Goal: Information Seeking & Learning: Learn about a topic

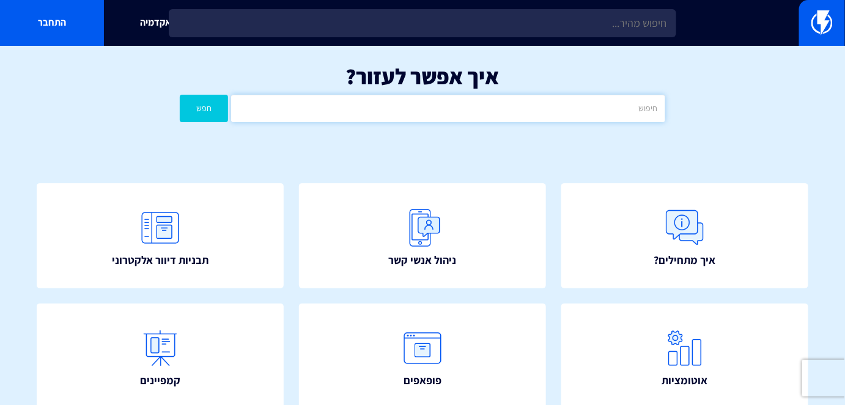
click at [505, 108] on input "text" at bounding box center [447, 109] width 433 height 28
type input "ט"
type input "yotpo"
click at [180, 95] on button "חפש" at bounding box center [204, 109] width 48 height 28
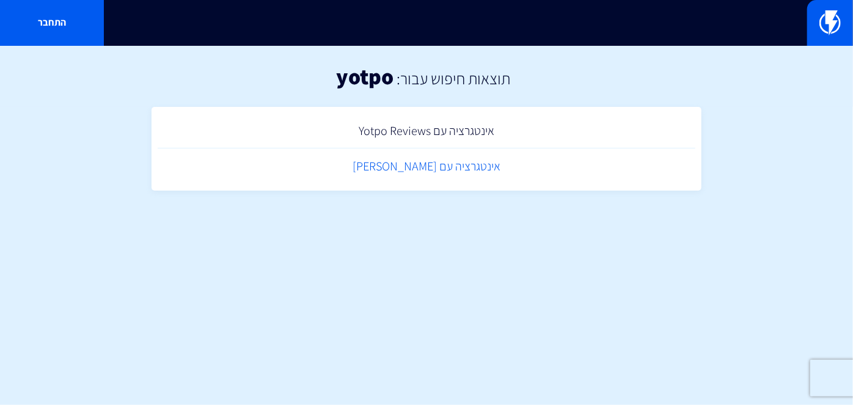
click at [453, 171] on link "אינטגרציה עם [PERSON_NAME]" at bounding box center [427, 167] width 538 height 36
